Goal: Find specific page/section: Find specific page/section

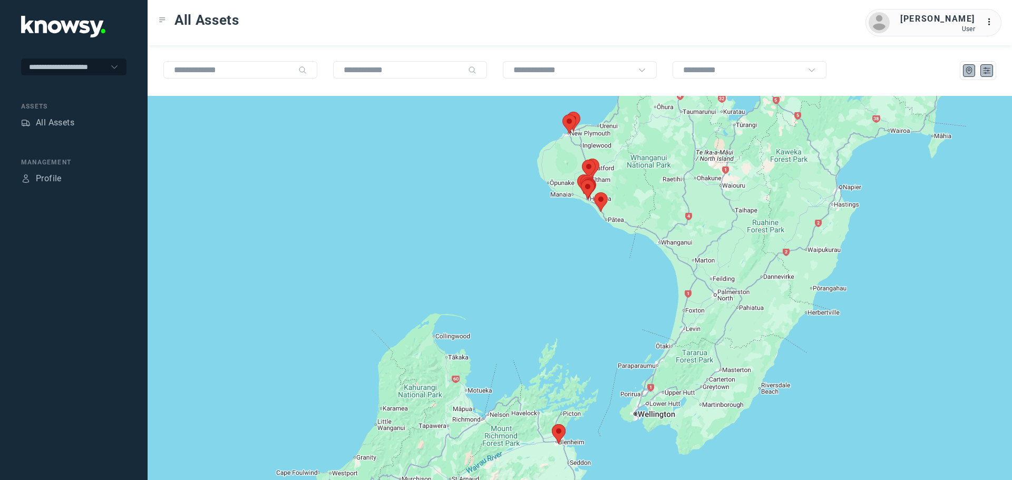
click at [983, 72] on icon "List" at bounding box center [986, 70] width 9 height 9
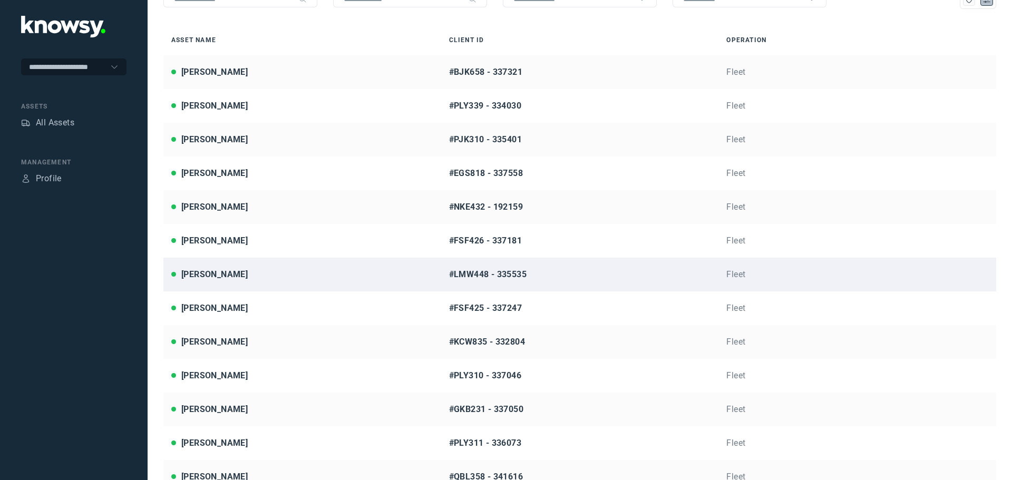
scroll to position [100, 0]
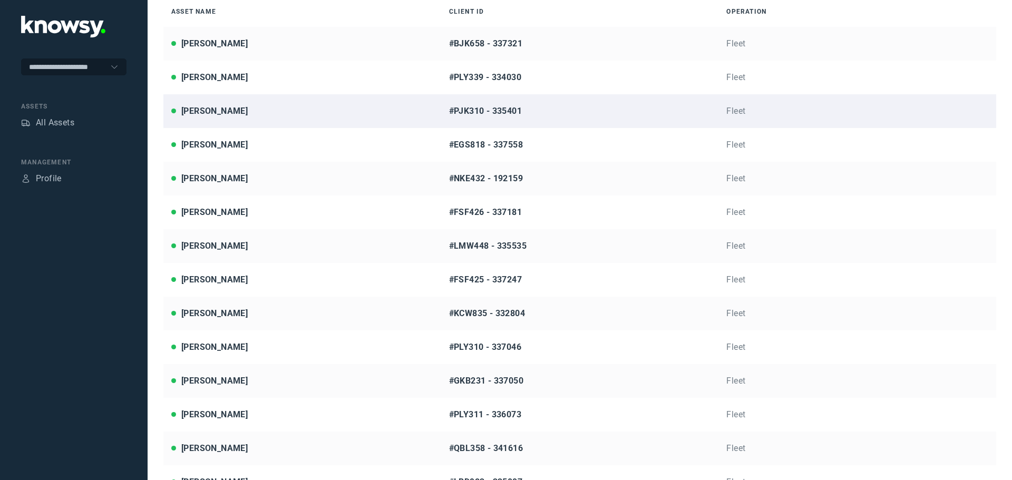
click at [223, 107] on div "[PERSON_NAME]" at bounding box center [214, 111] width 66 height 13
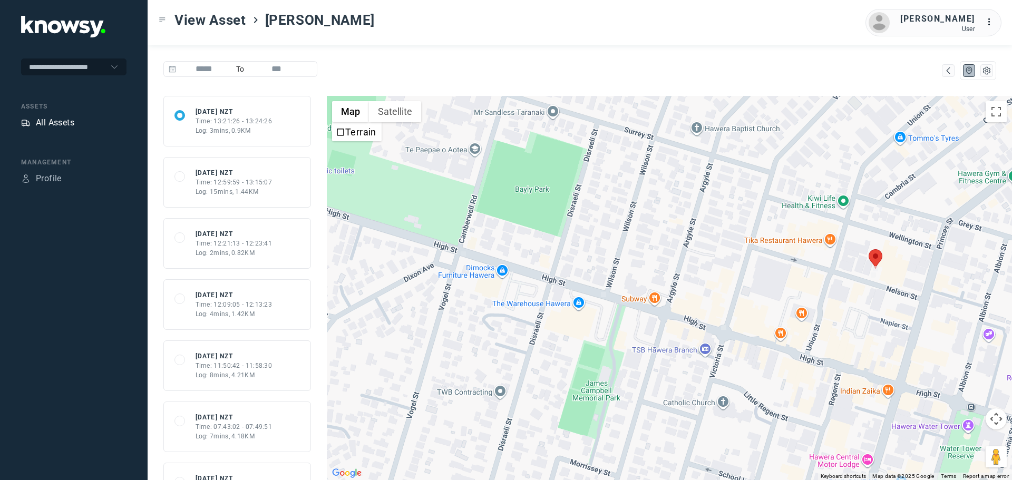
click at [57, 122] on div "All Assets" at bounding box center [55, 123] width 38 height 13
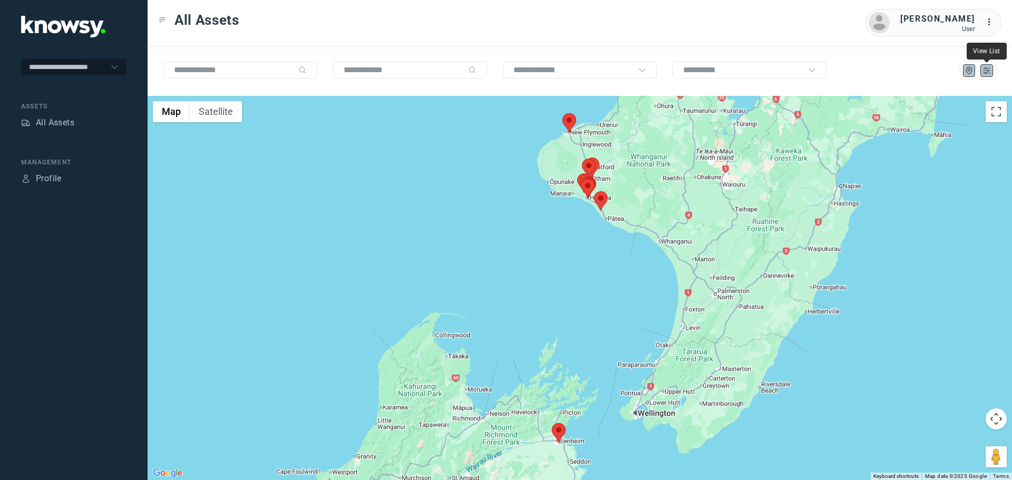
click at [985, 72] on icon "List" at bounding box center [986, 70] width 9 height 9
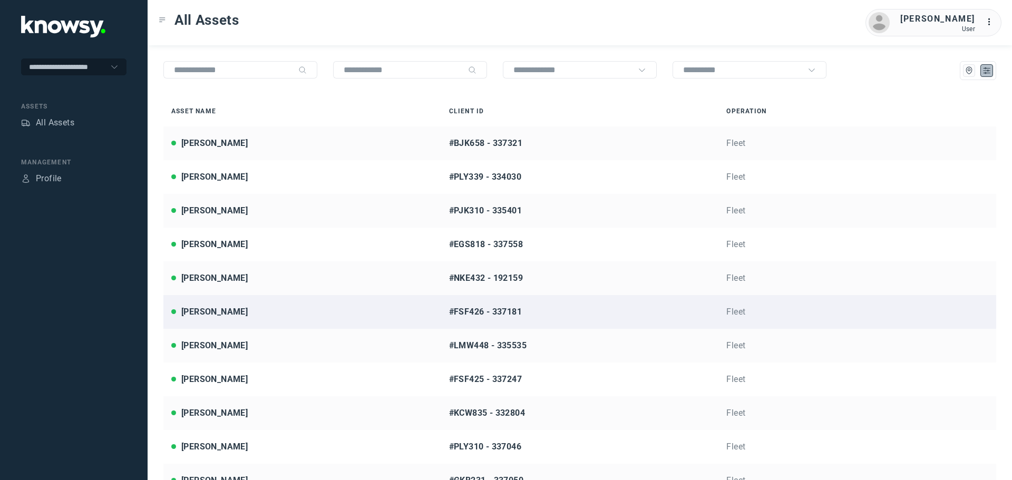
click at [258, 311] on div "[PERSON_NAME]" at bounding box center [302, 312] width 262 height 13
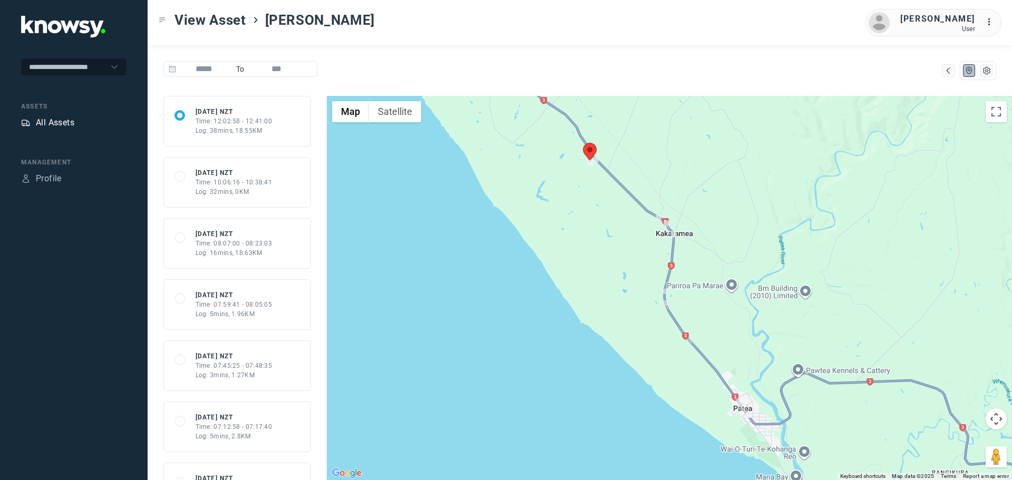
click at [53, 127] on div "All Assets" at bounding box center [55, 123] width 38 height 13
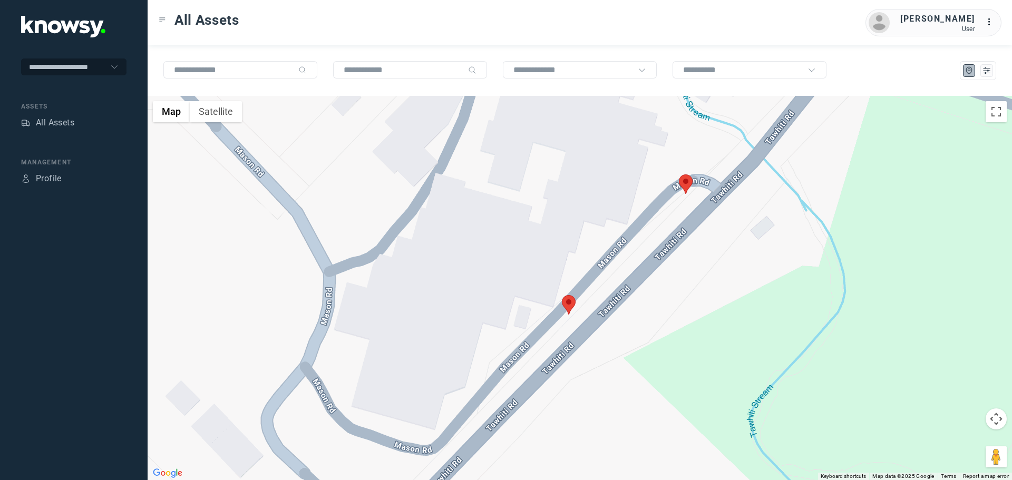
click at [679, 175] on area at bounding box center [679, 175] width 0 height 0
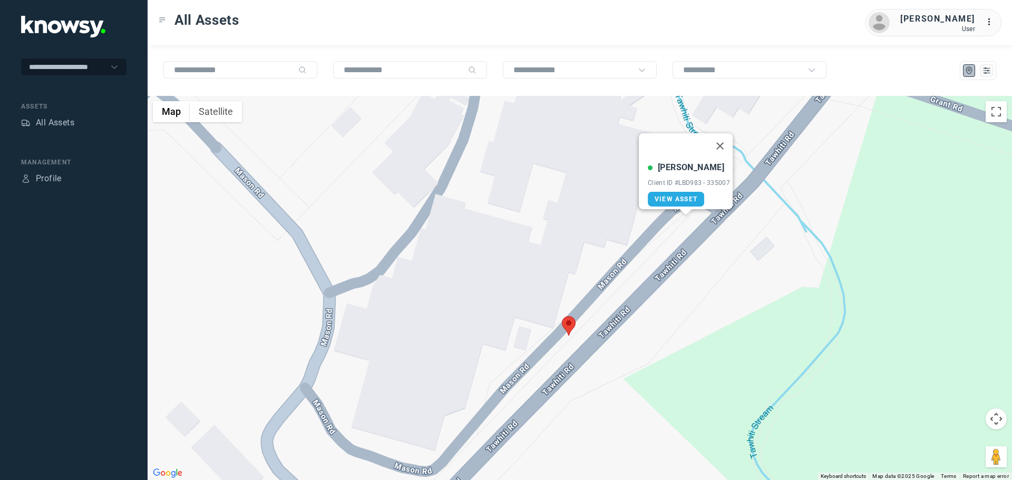
click at [562, 316] on area at bounding box center [562, 316] width 0 height 0
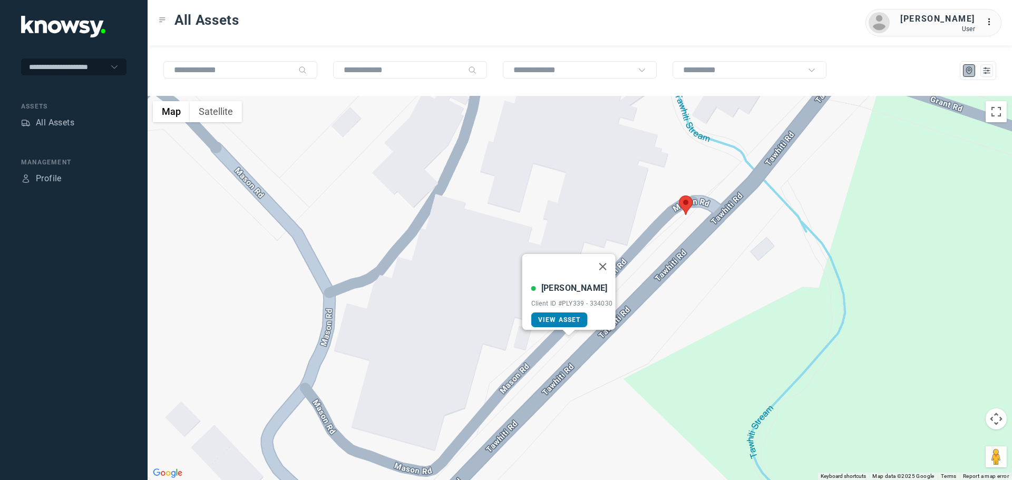
click at [575, 316] on span "View Asset" at bounding box center [559, 319] width 43 height 7
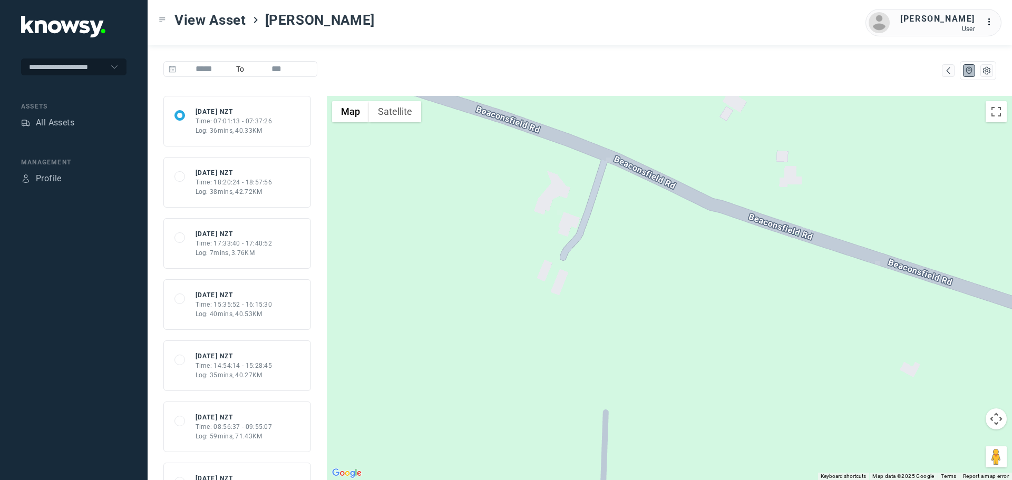
click at [398, 117] on button "Satellite" at bounding box center [395, 111] width 52 height 21
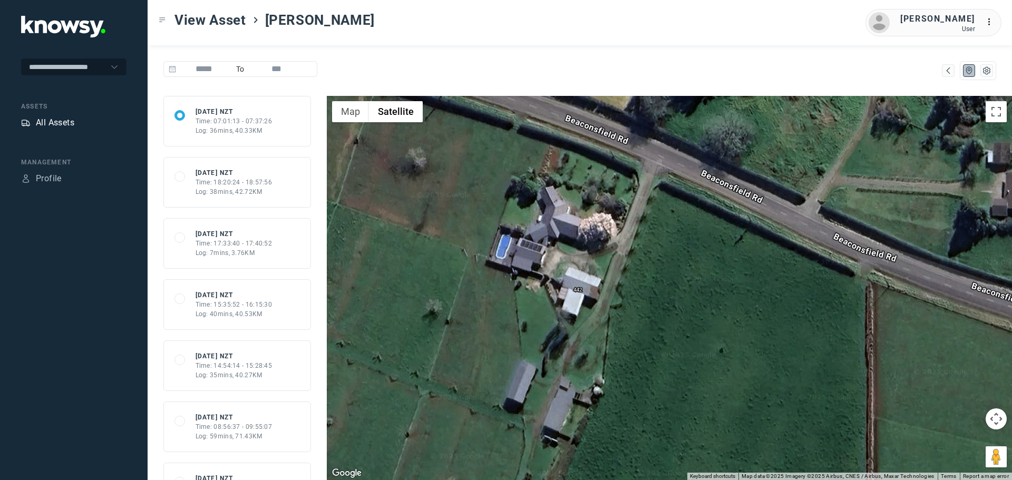
click at [60, 122] on div "All Assets" at bounding box center [55, 123] width 38 height 13
